Goal: Navigation & Orientation: Understand site structure

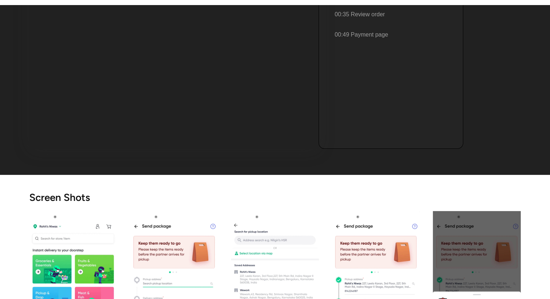
scroll to position [36, 0]
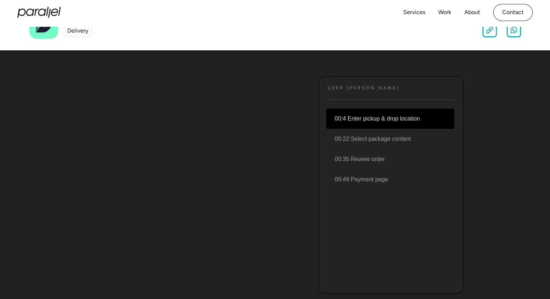
click at [353, 122] on li "00:4 Enter pickup & drop location" at bounding box center [390, 118] width 128 height 20
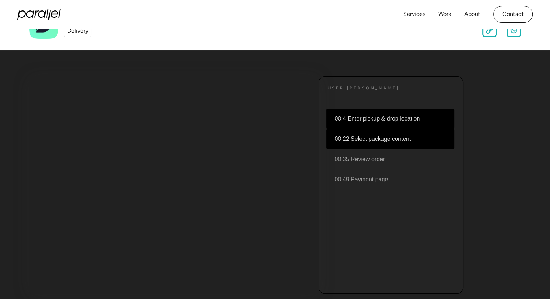
click at [340, 136] on li "00:22 Select package content" at bounding box center [390, 139] width 128 height 20
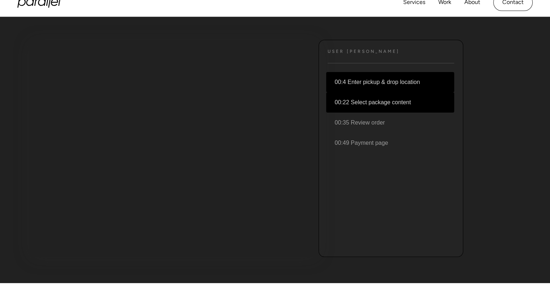
scroll to position [108, 0]
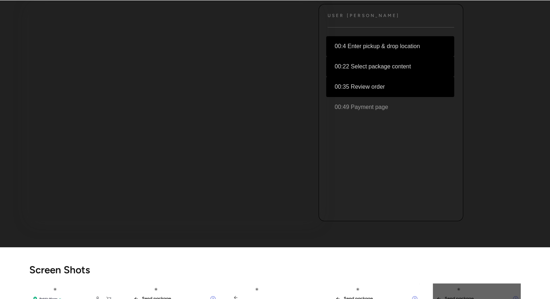
click at [356, 89] on li "00:35 Review order" at bounding box center [390, 87] width 128 height 20
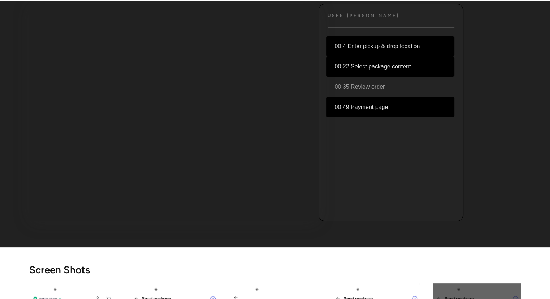
click at [353, 104] on li "00:49 Payment page" at bounding box center [390, 107] width 128 height 20
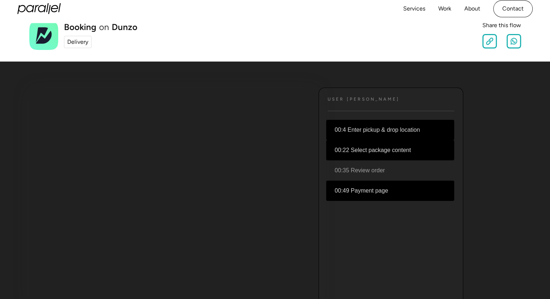
scroll to position [0, 0]
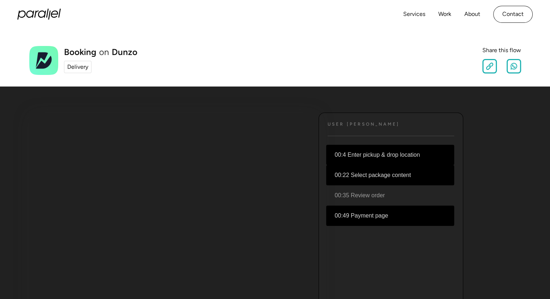
click at [82, 68] on div "Delivery" at bounding box center [77, 67] width 21 height 9
click at [467, 13] on link "About" at bounding box center [472, 14] width 16 height 10
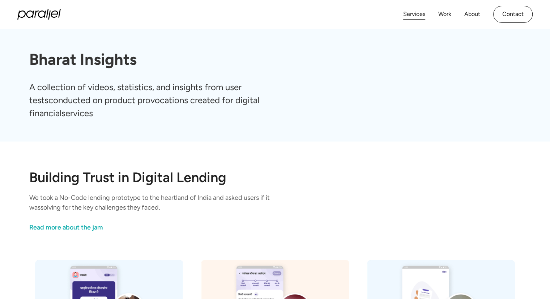
click at [416, 15] on link "Services" at bounding box center [414, 14] width 22 height 10
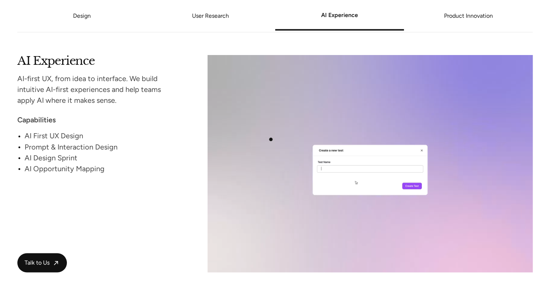
scroll to position [1336, 0]
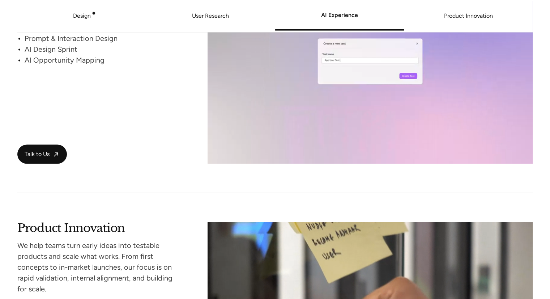
click at [83, 17] on link "Design" at bounding box center [82, 16] width 18 height 7
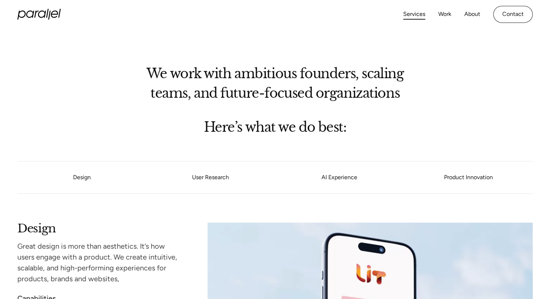
scroll to position [509, 0]
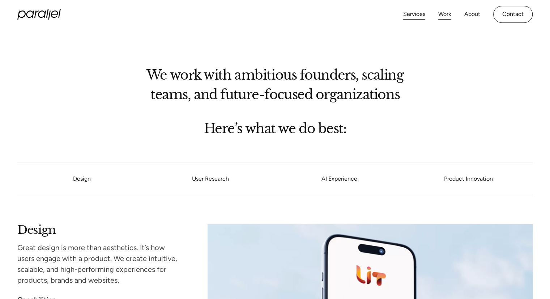
click at [440, 17] on link "Work" at bounding box center [444, 14] width 13 height 10
